Goal: Information Seeking & Learning: Learn about a topic

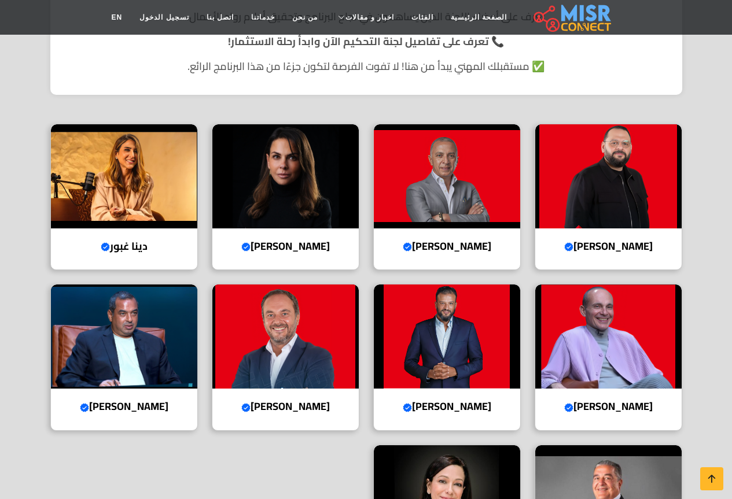
scroll to position [323, 0]
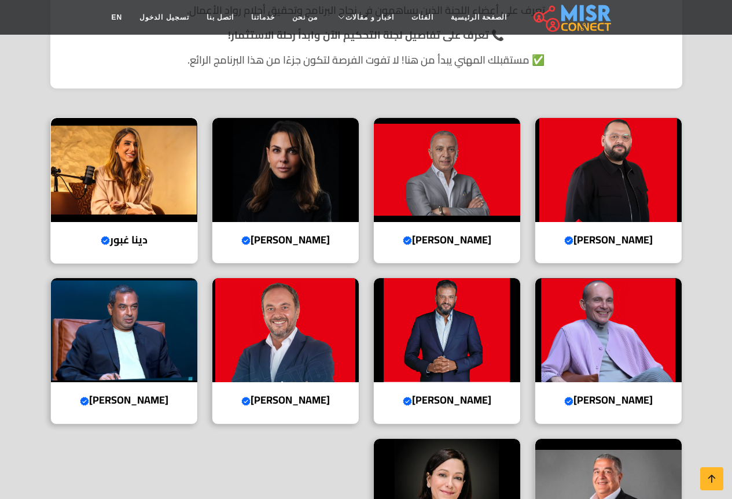
click at [135, 180] on img at bounding box center [124, 170] width 146 height 104
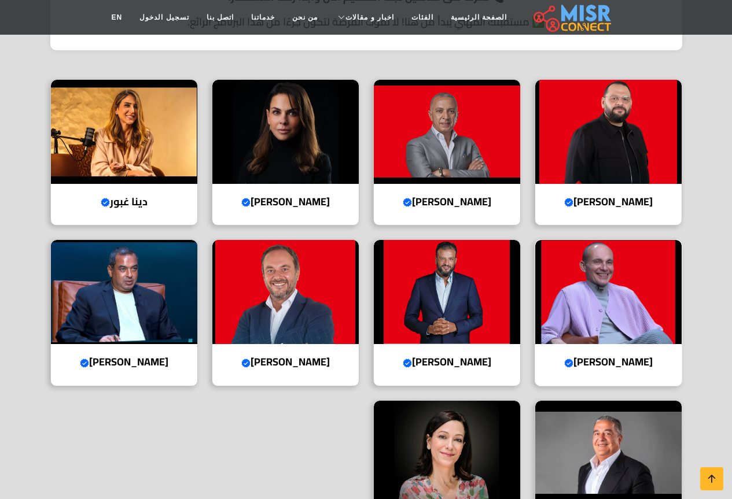
scroll to position [381, 0]
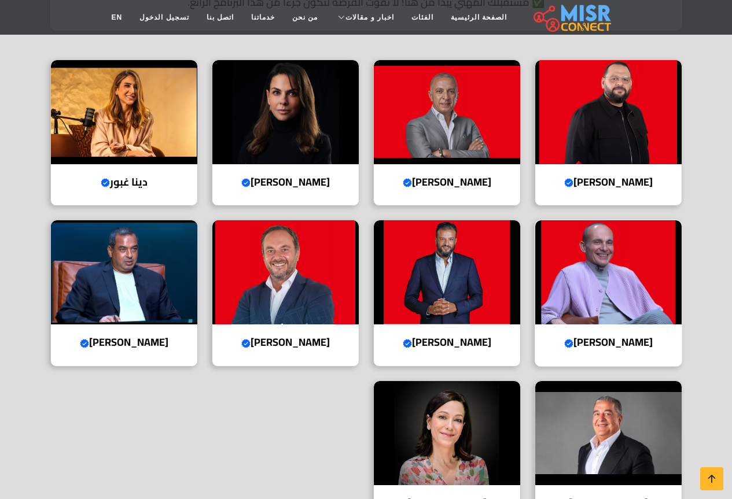
click at [613, 311] on img at bounding box center [608, 272] width 146 height 104
click at [498, 288] on img at bounding box center [447, 272] width 146 height 104
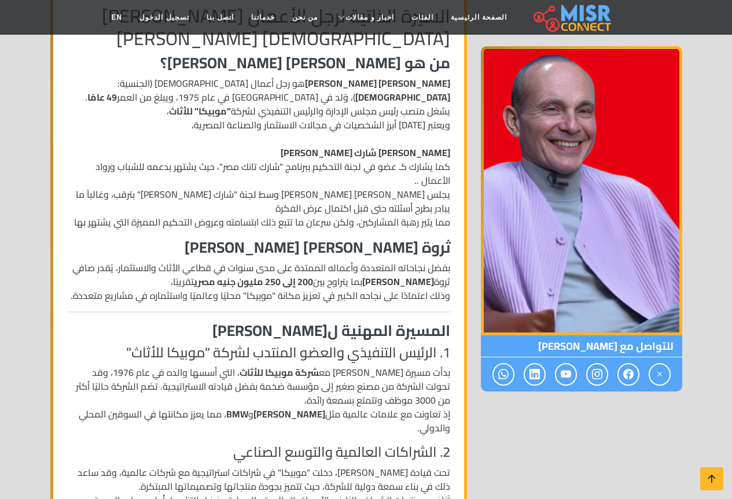
scroll to position [173, 0]
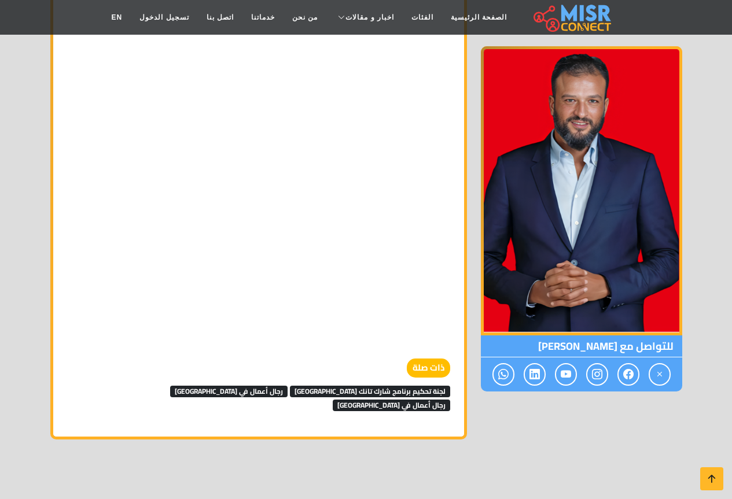
scroll to position [1419, 0]
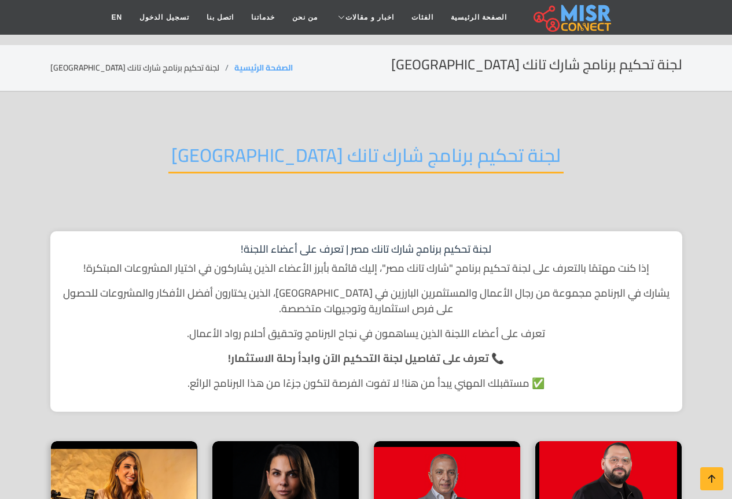
scroll to position [381, 0]
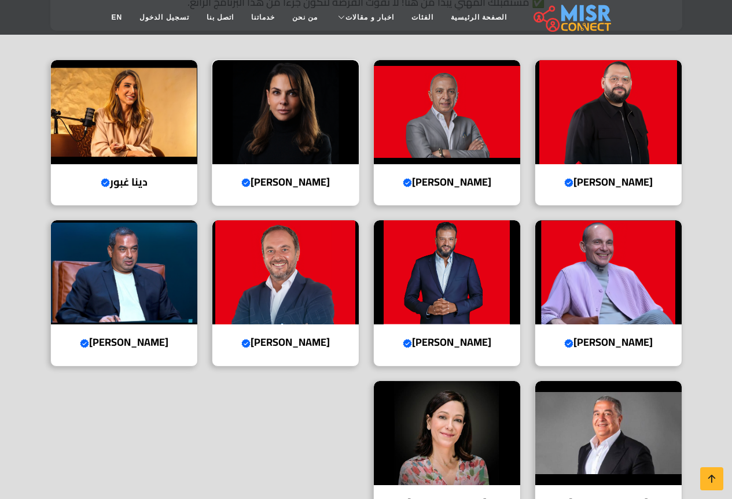
click at [320, 138] on img at bounding box center [285, 112] width 146 height 104
click at [284, 286] on img at bounding box center [285, 272] width 146 height 104
click at [143, 289] on img at bounding box center [124, 272] width 146 height 104
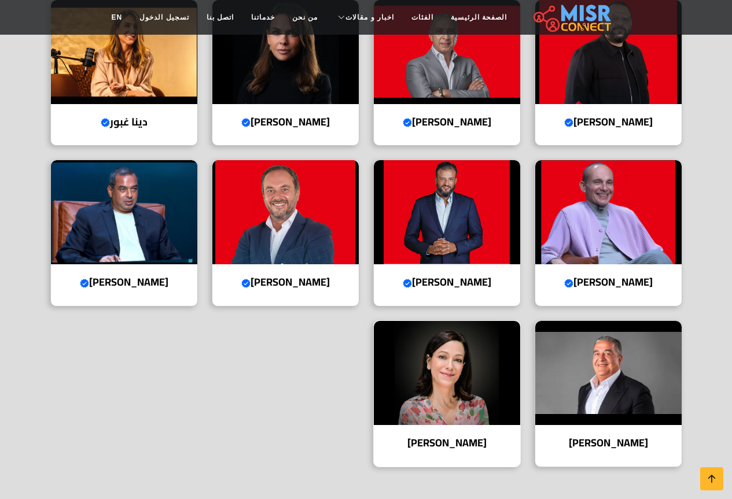
scroll to position [555, 0]
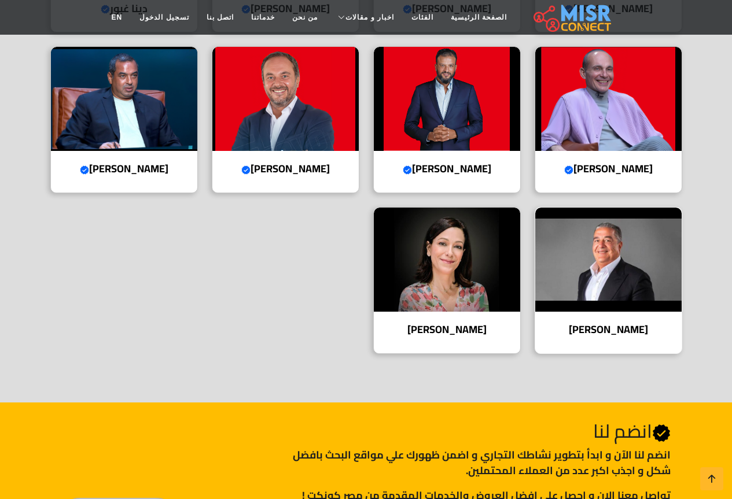
click at [564, 279] on img at bounding box center [608, 260] width 146 height 104
click at [435, 261] on img at bounding box center [447, 260] width 146 height 104
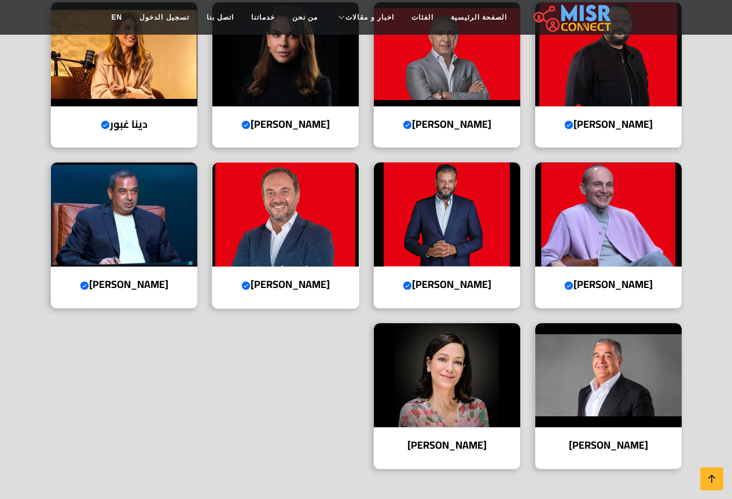
scroll to position [381, 0]
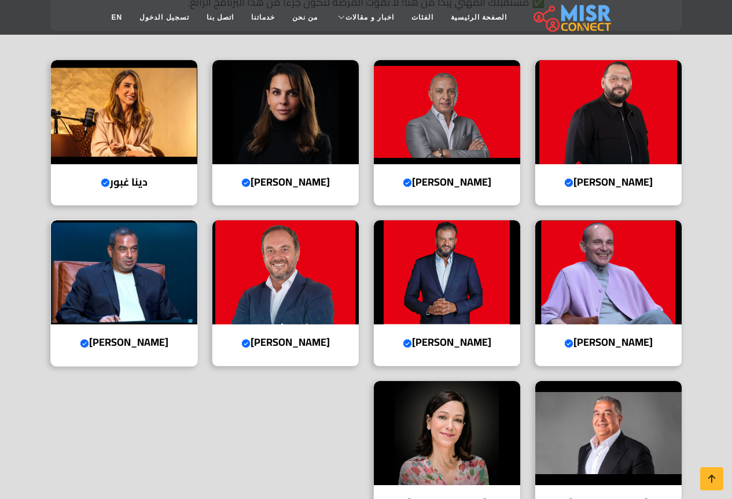
click at [112, 269] on img at bounding box center [124, 272] width 146 height 104
click at [611, 132] on img at bounding box center [608, 112] width 146 height 104
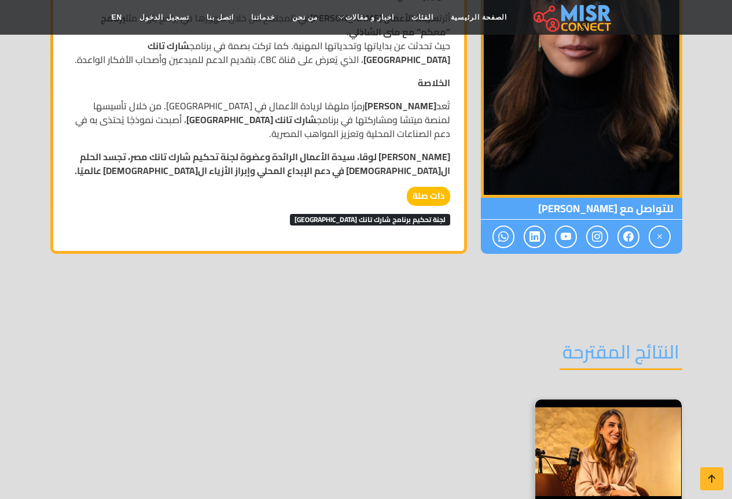
scroll to position [463, 0]
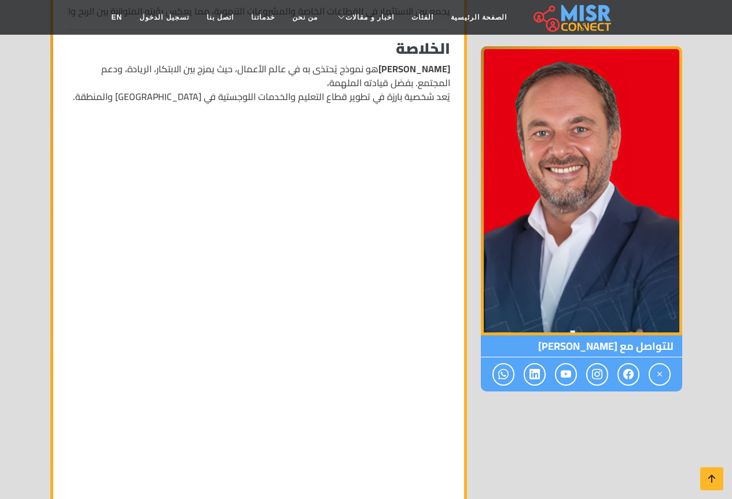
scroll to position [1214, 0]
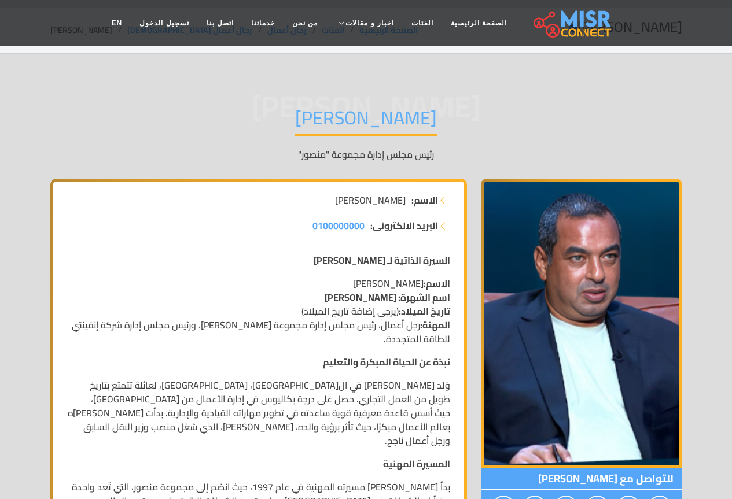
scroll to position [58, 0]
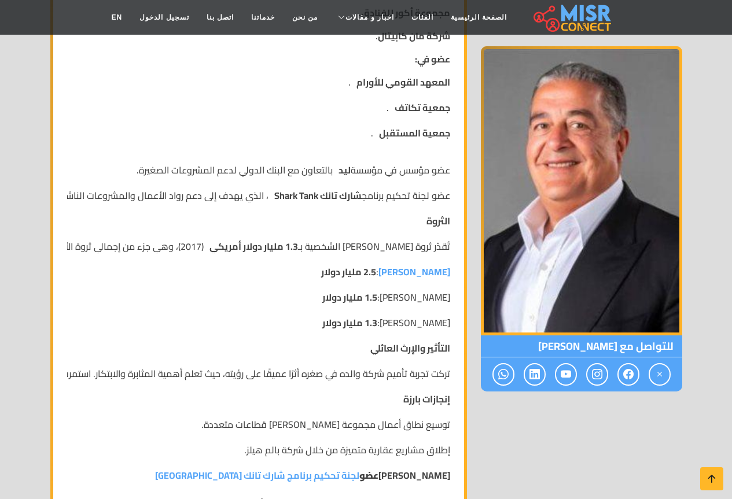
scroll to position [578, 0]
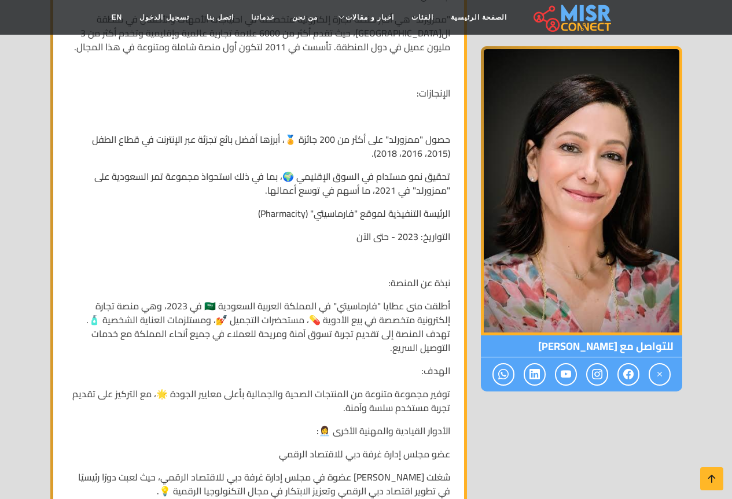
scroll to position [752, 0]
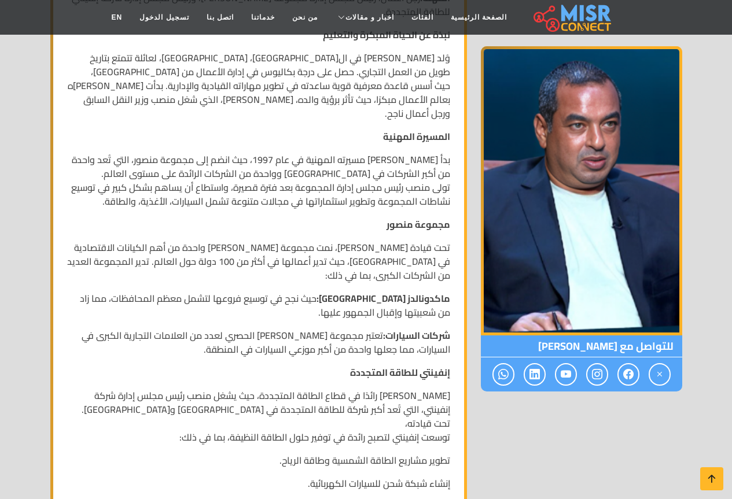
scroll to position [405, 0]
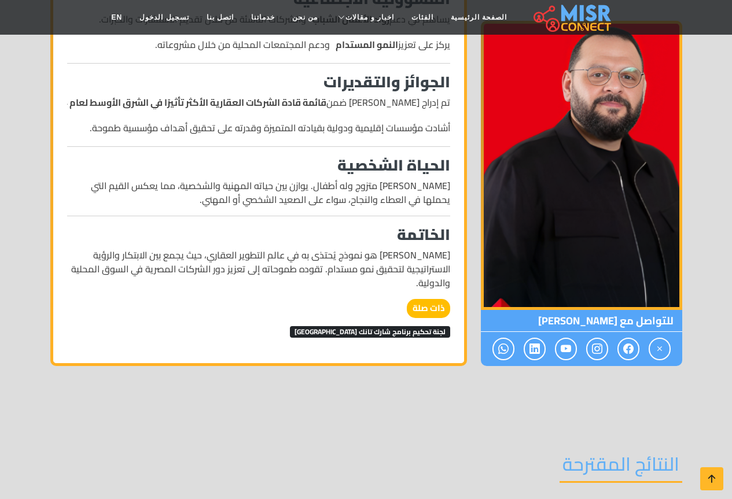
scroll to position [1099, 0]
